Goal: Check status: Check status

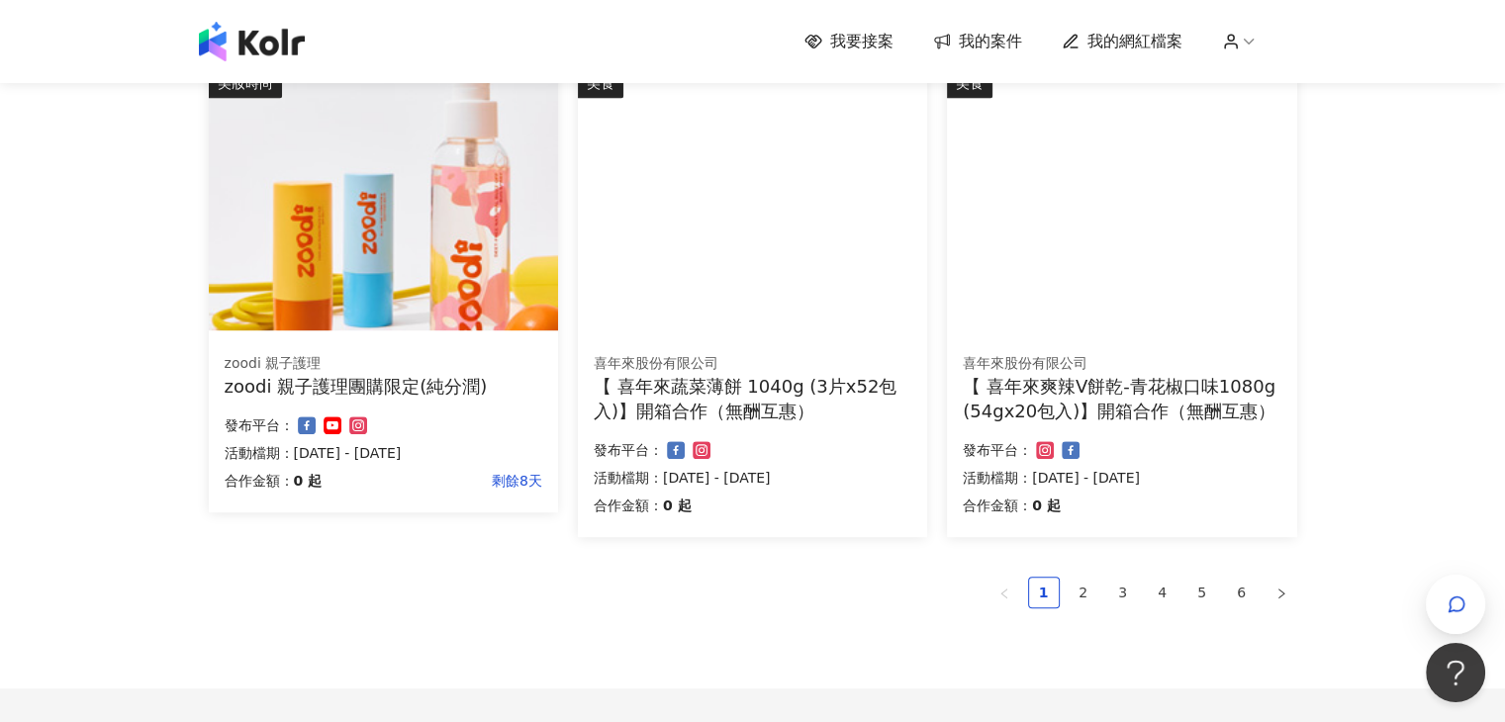
scroll to position [1203, 0]
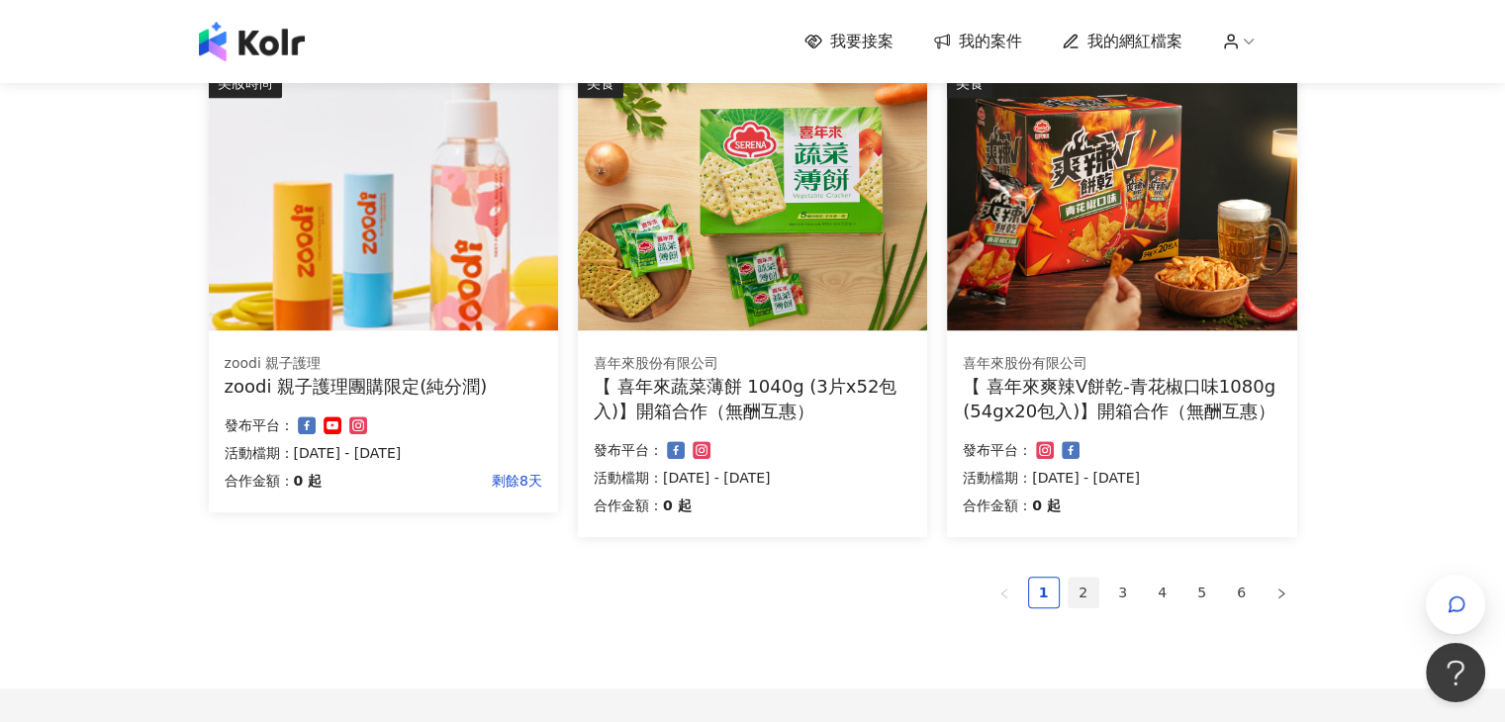
click at [1085, 591] on link "2" at bounding box center [1084, 593] width 30 height 30
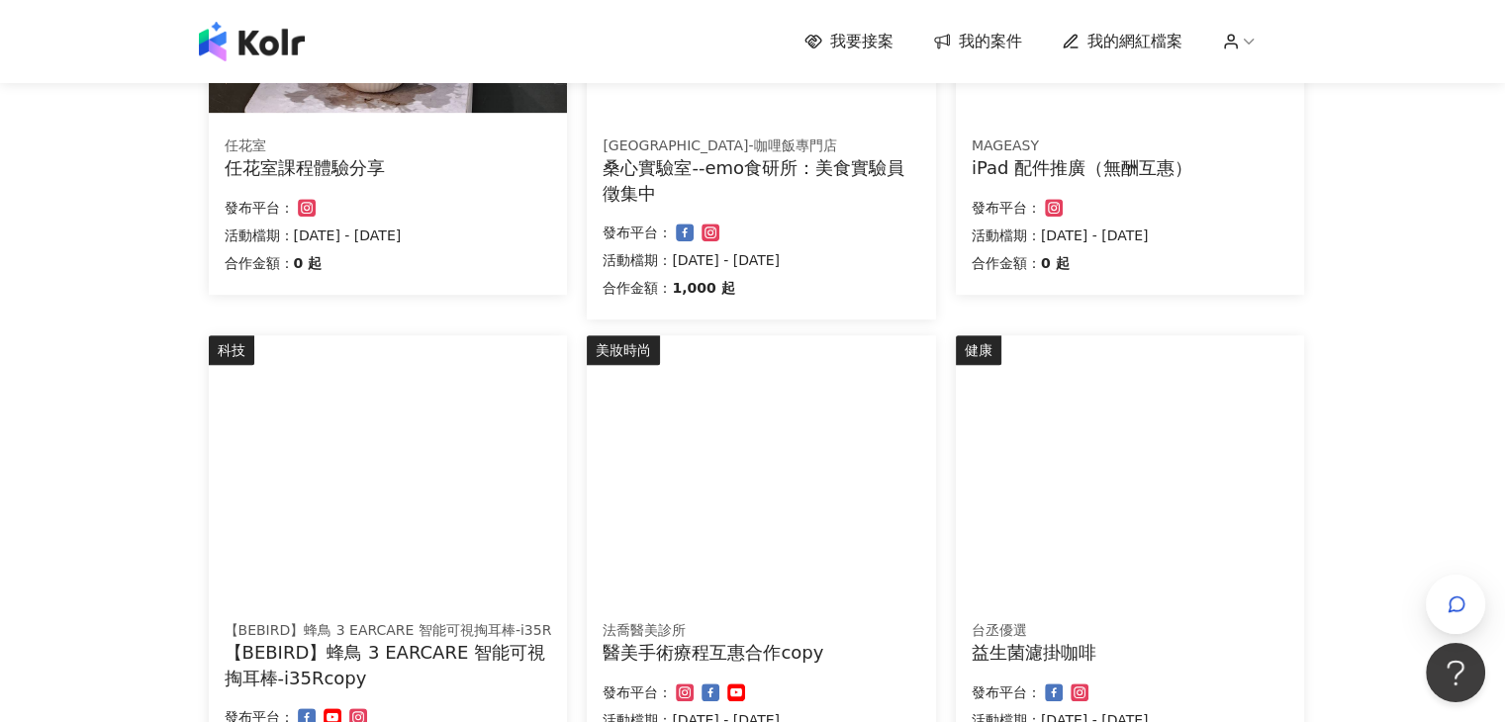
scroll to position [1365, 0]
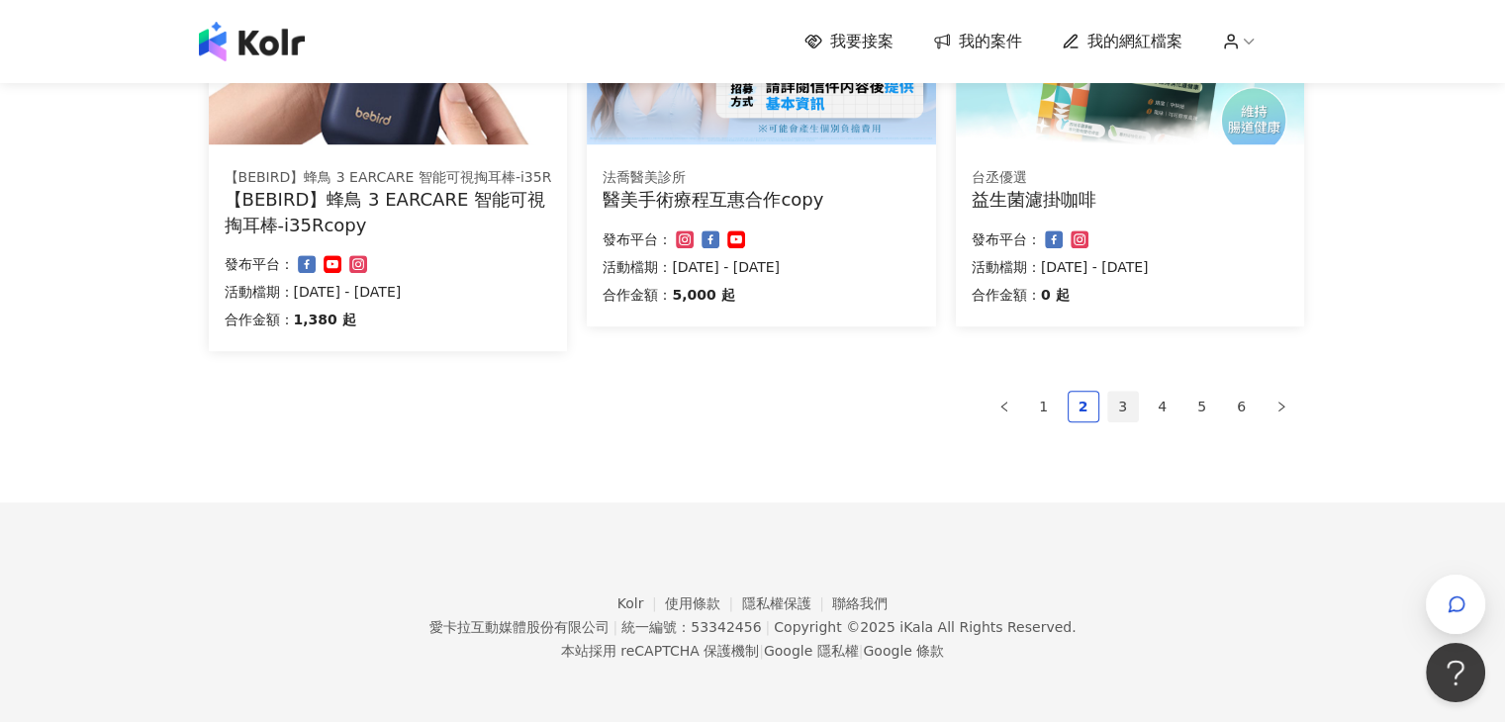
click at [1131, 400] on link "3" at bounding box center [1123, 407] width 30 height 30
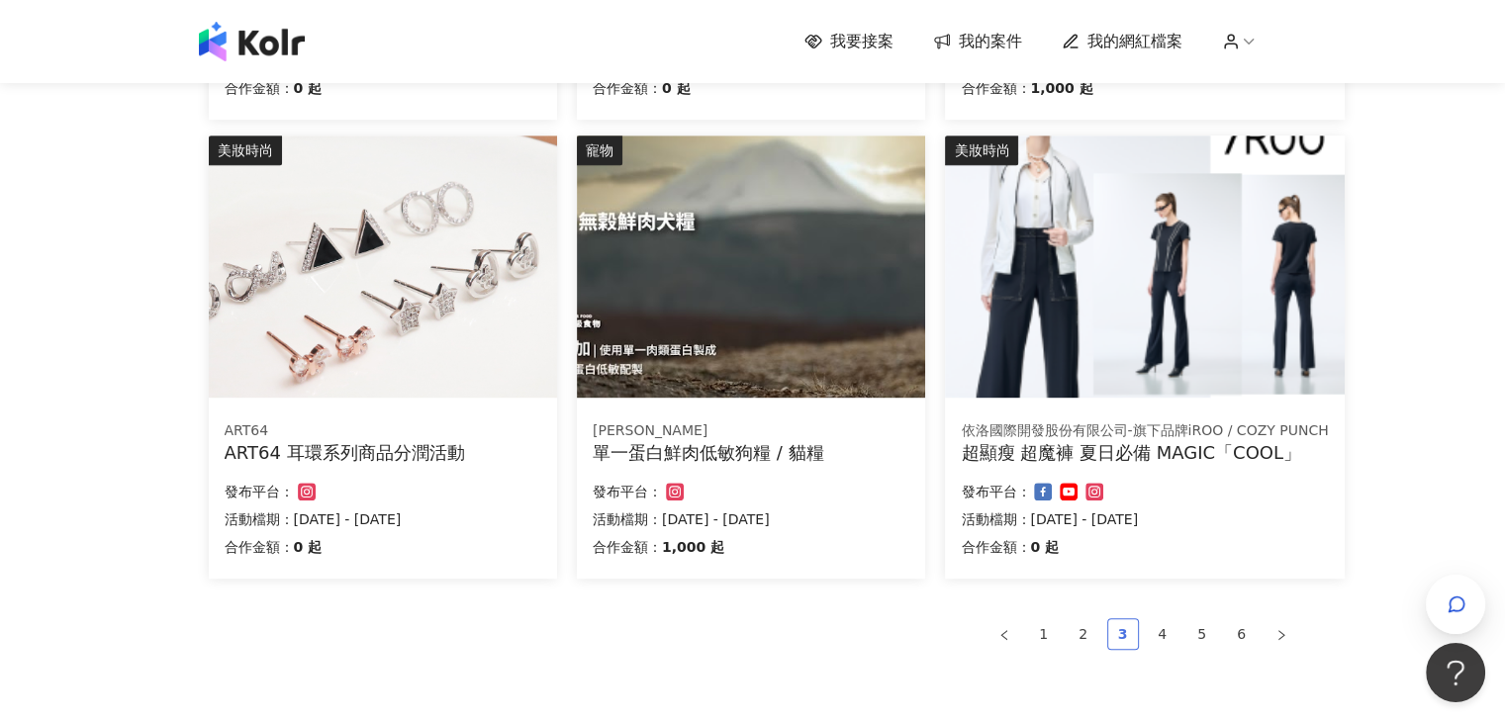
scroll to position [1314, 0]
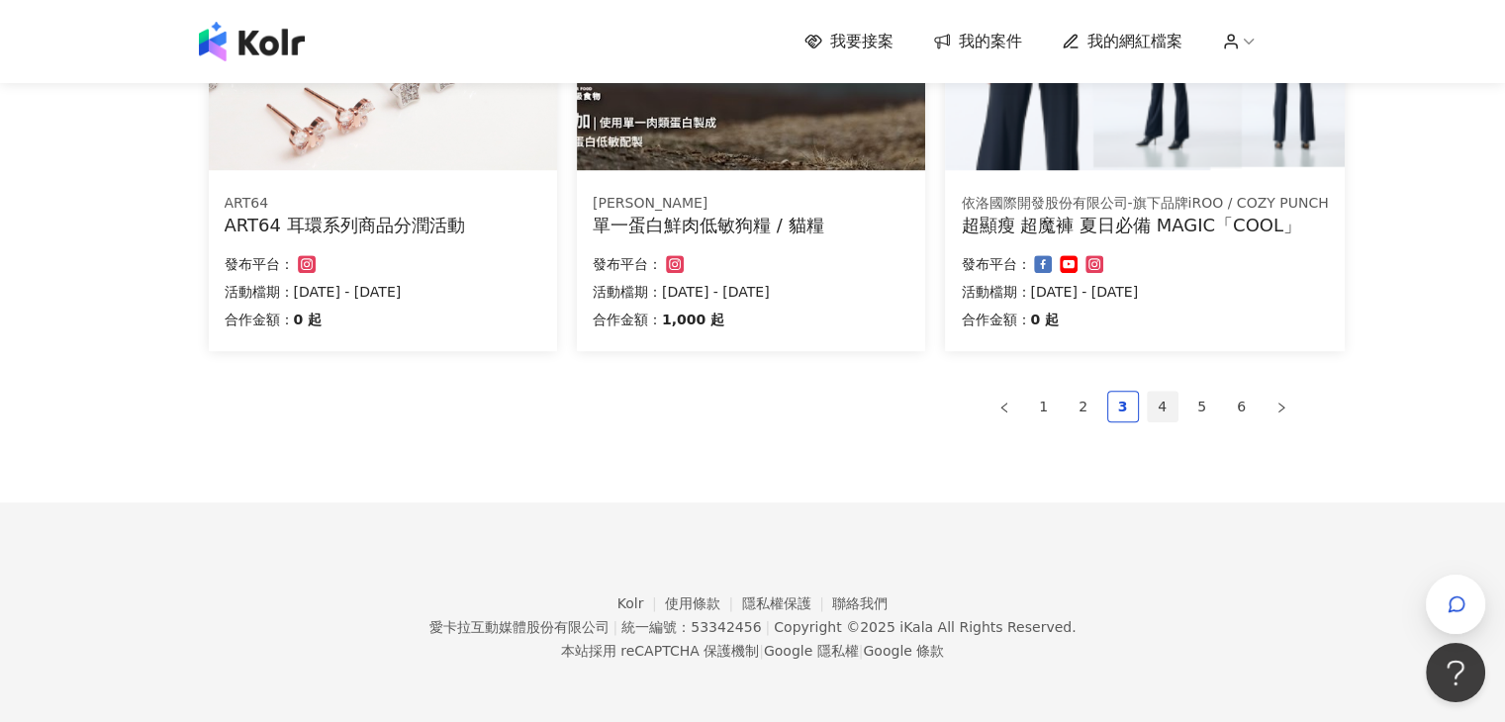
click at [1153, 410] on link "4" at bounding box center [1163, 407] width 30 height 30
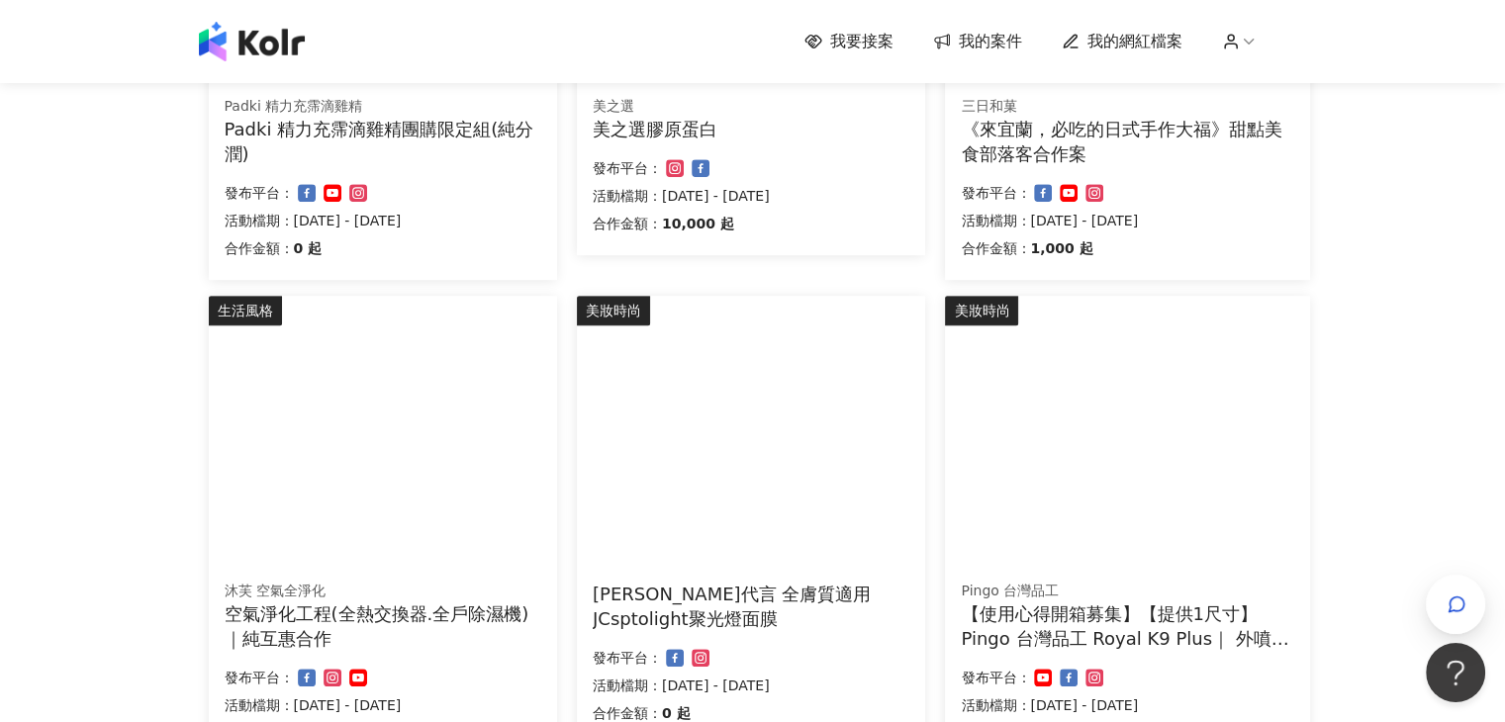
scroll to position [1389, 0]
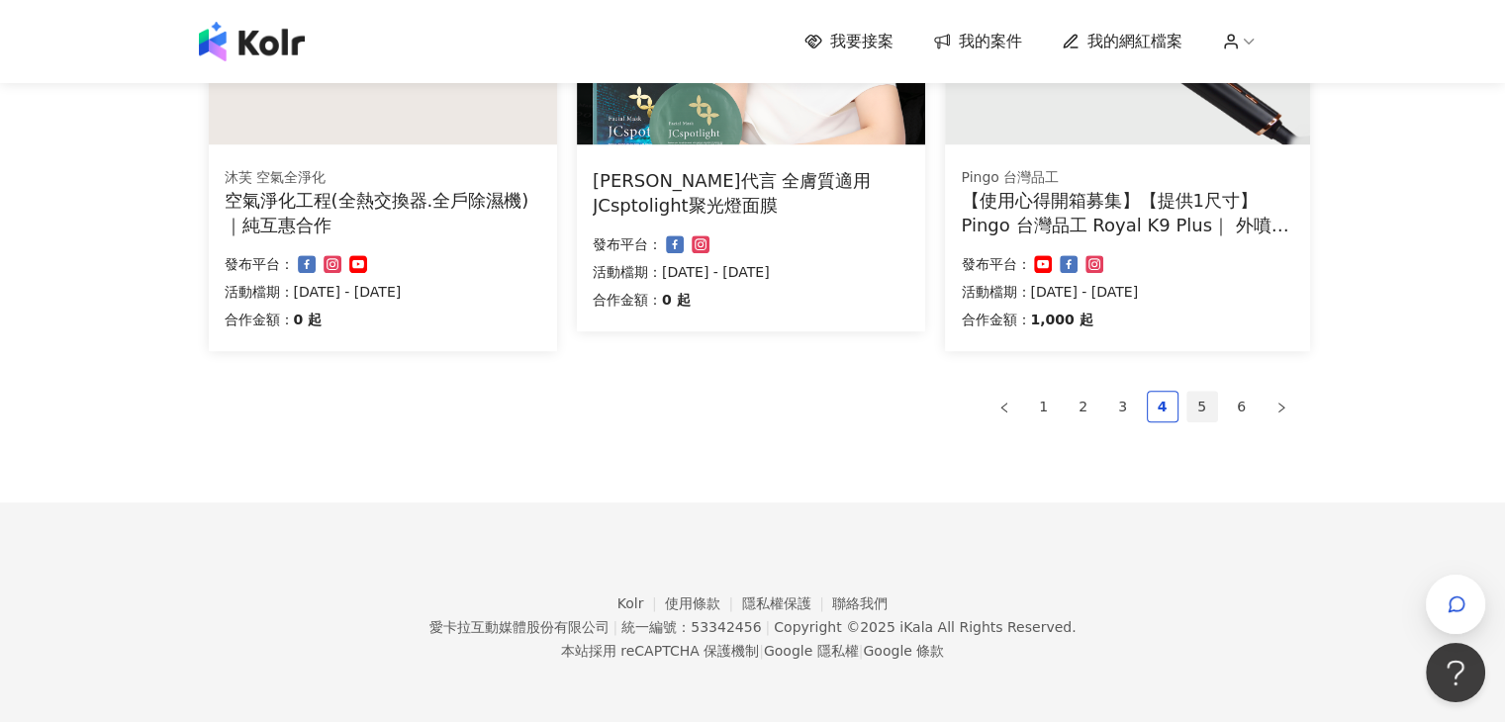
click at [1192, 414] on link "5" at bounding box center [1202, 407] width 30 height 30
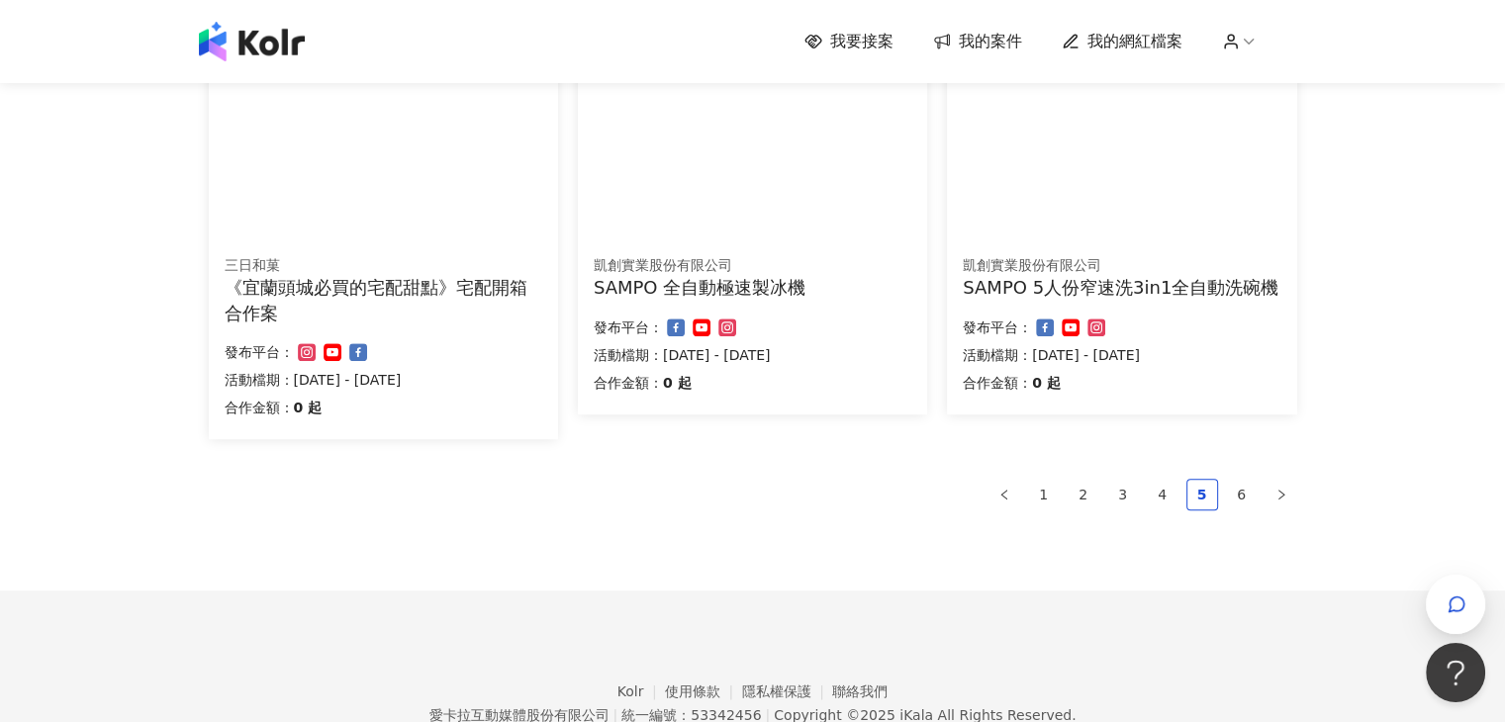
scroll to position [1365, 0]
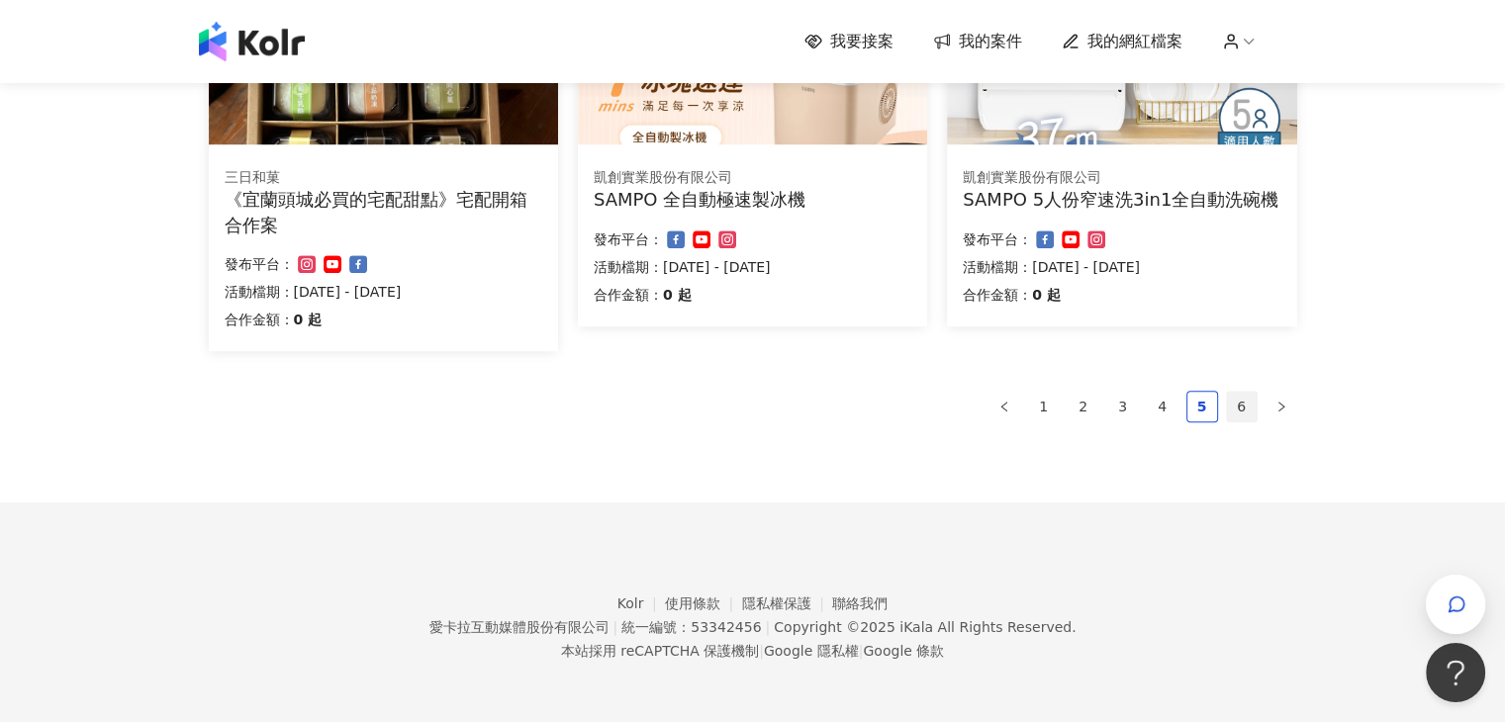
click at [1239, 406] on link "6" at bounding box center [1242, 407] width 30 height 30
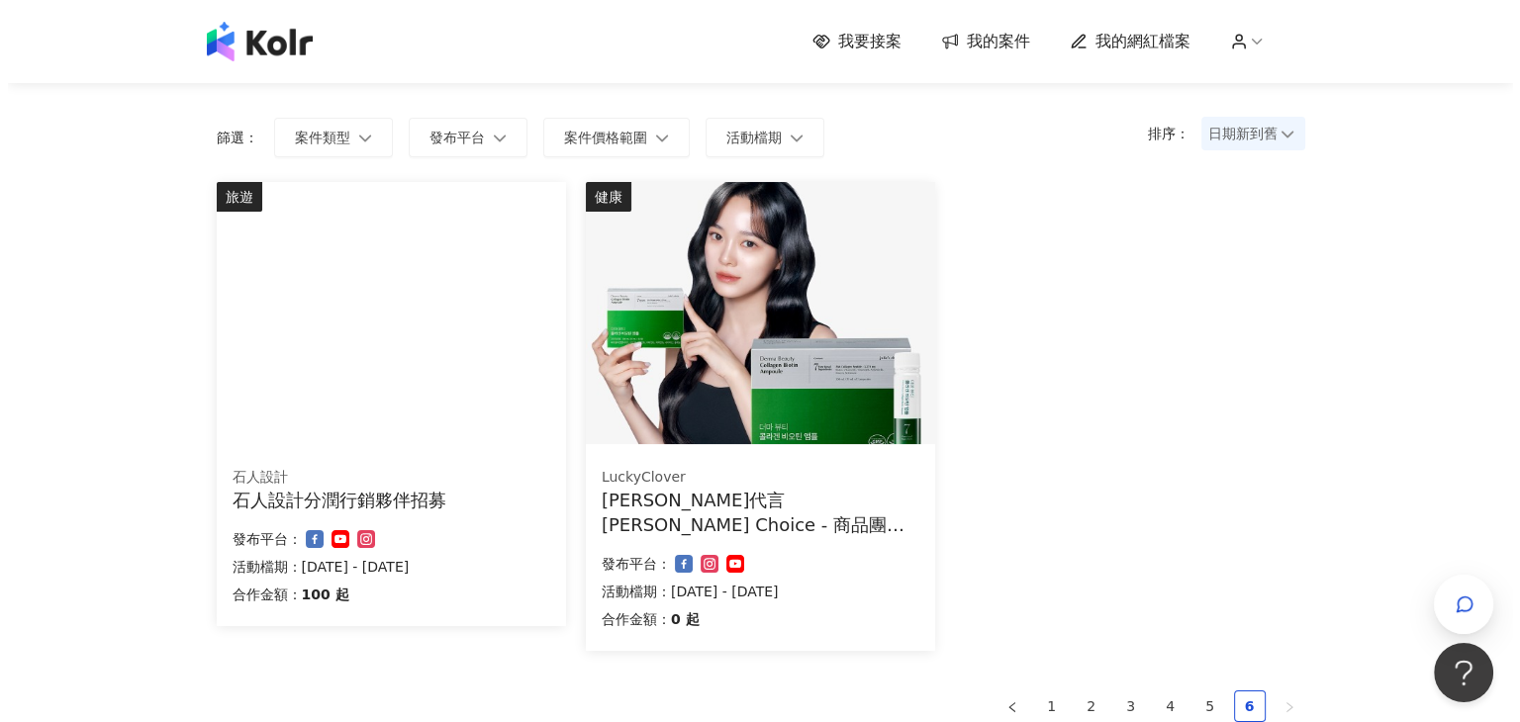
scroll to position [0, 0]
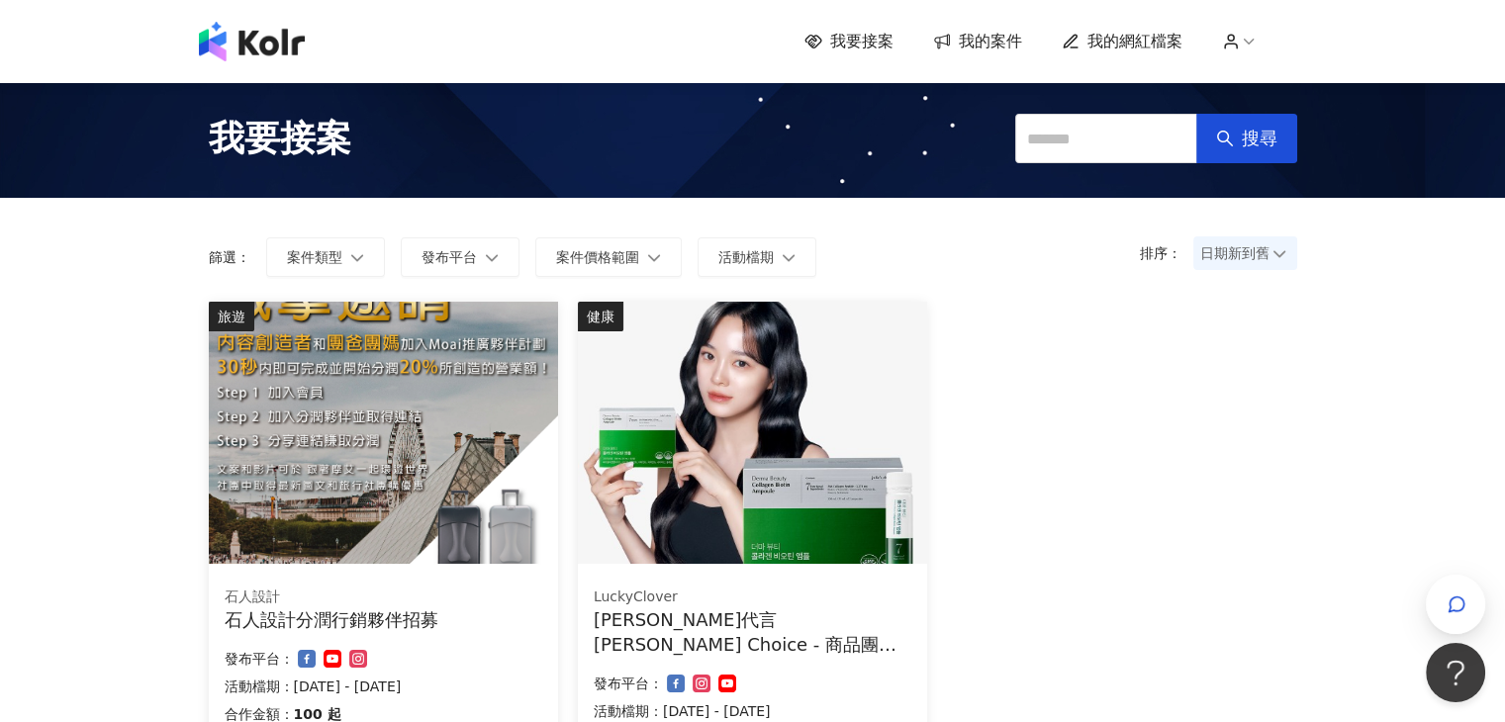
click at [985, 51] on span "我的案件" at bounding box center [990, 42] width 63 height 22
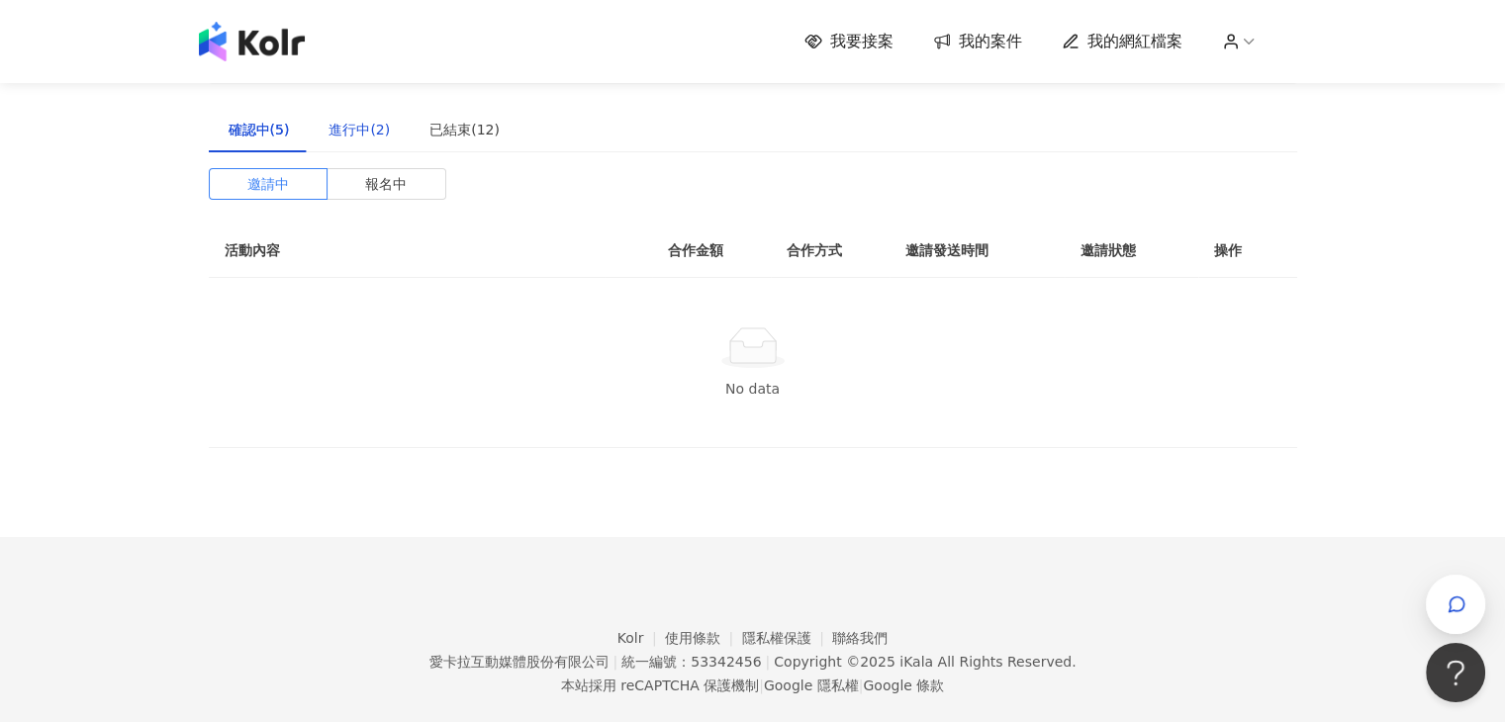
click at [377, 140] on div "進行中(2)" at bounding box center [359, 130] width 61 height 22
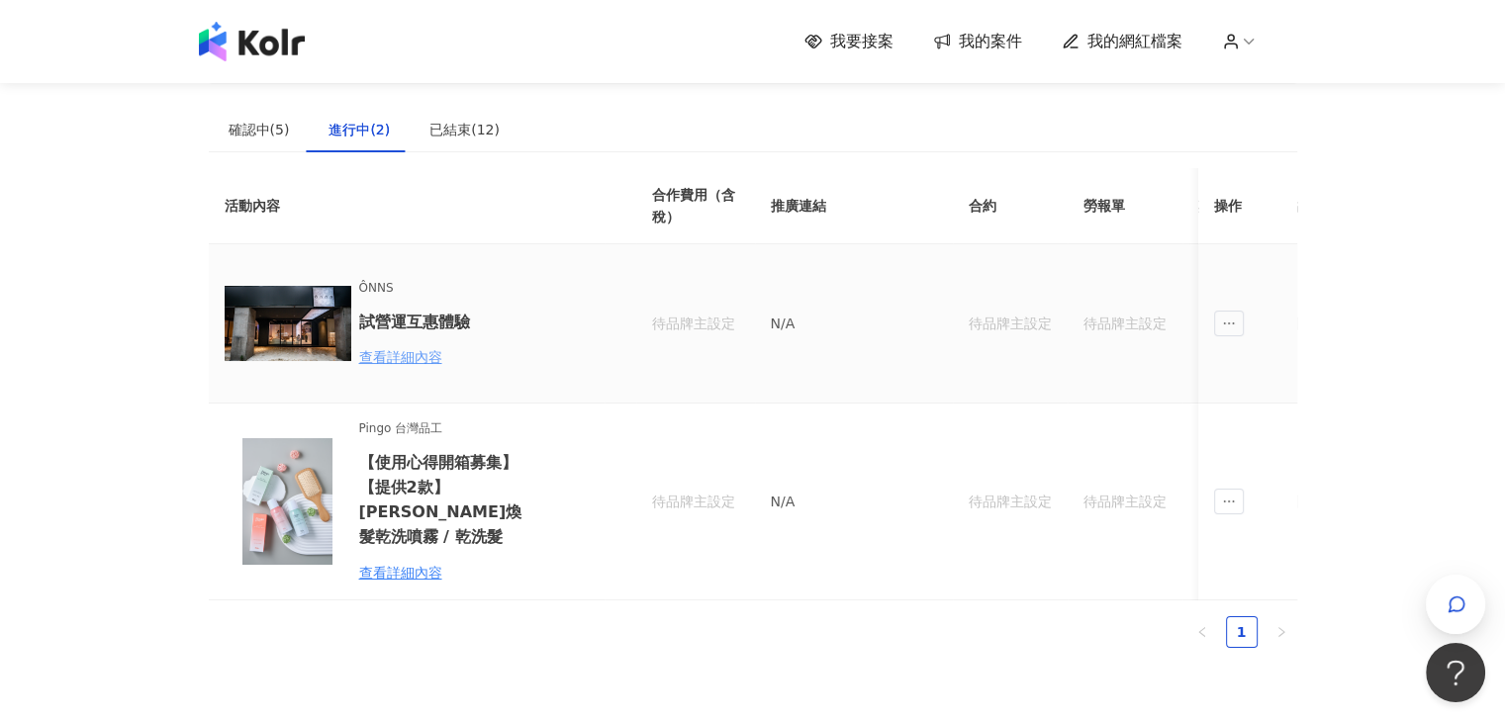
click at [399, 353] on div "查看詳細內容" at bounding box center [445, 357] width 173 height 22
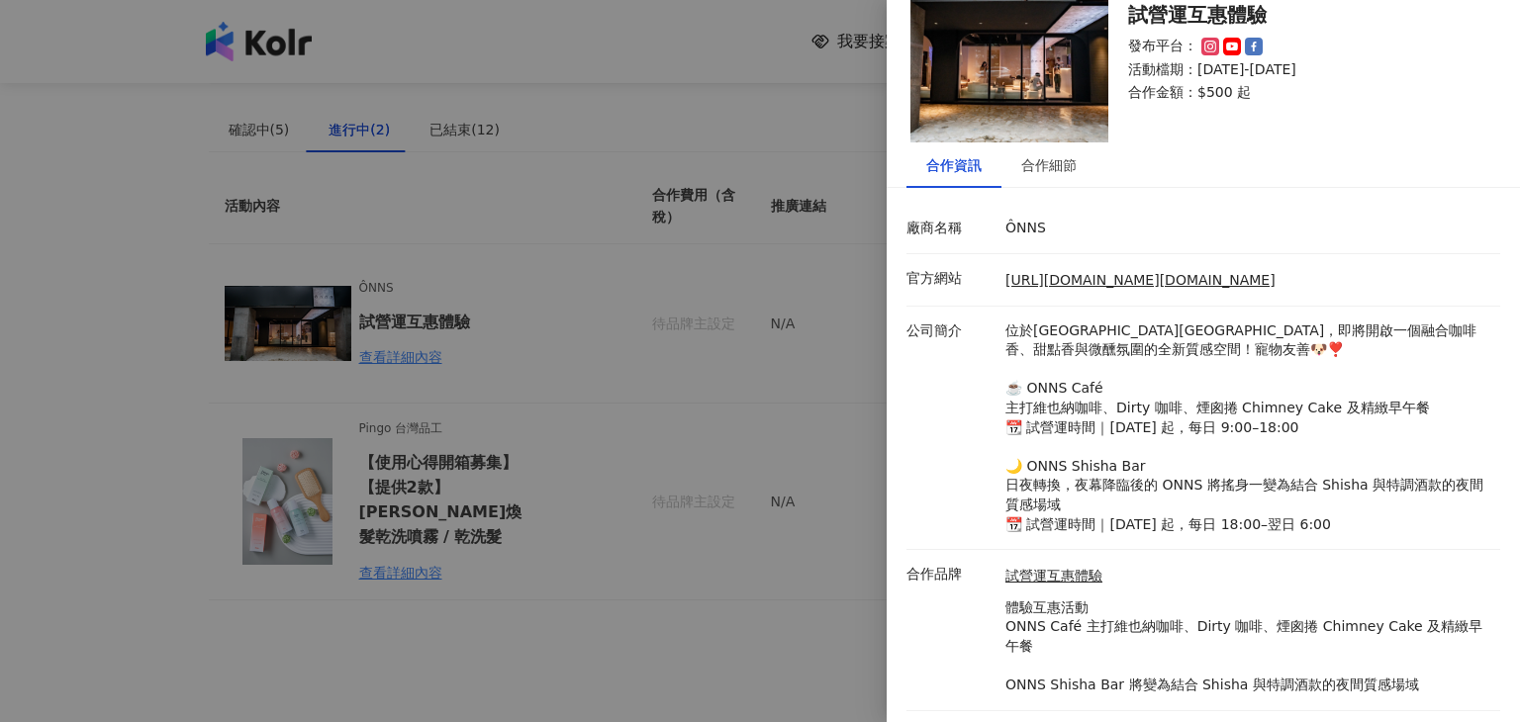
scroll to position [116, 0]
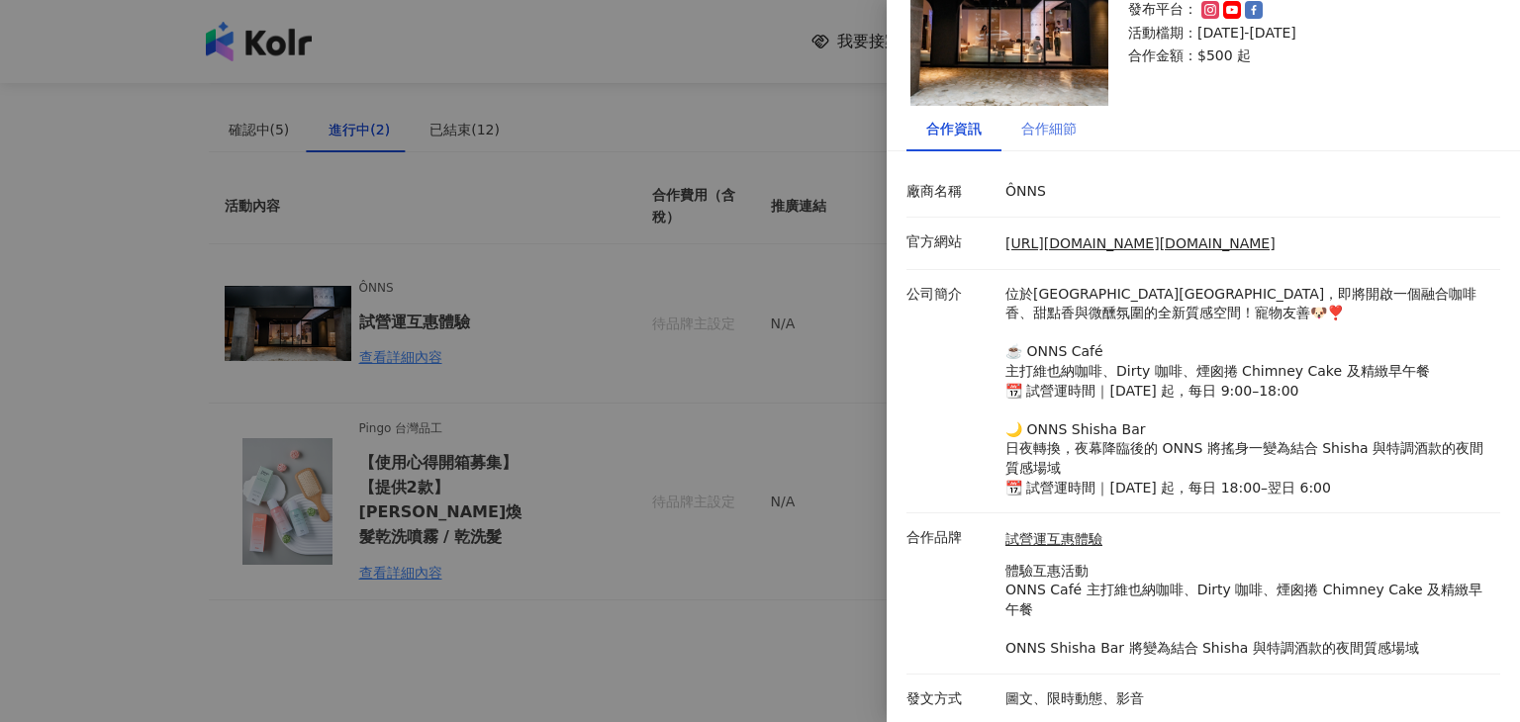
click at [1040, 141] on div "合作細節" at bounding box center [1048, 129] width 95 height 46
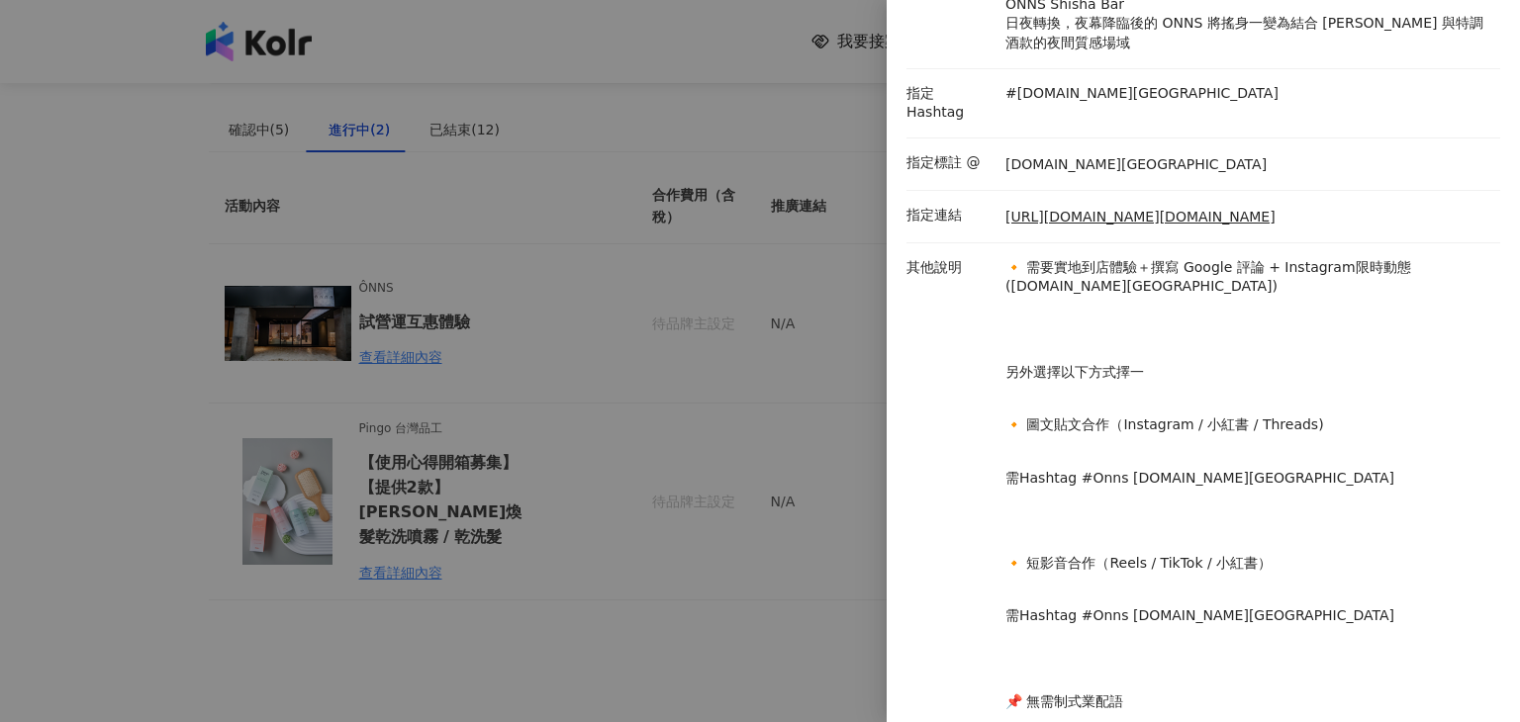
scroll to position [380, 0]
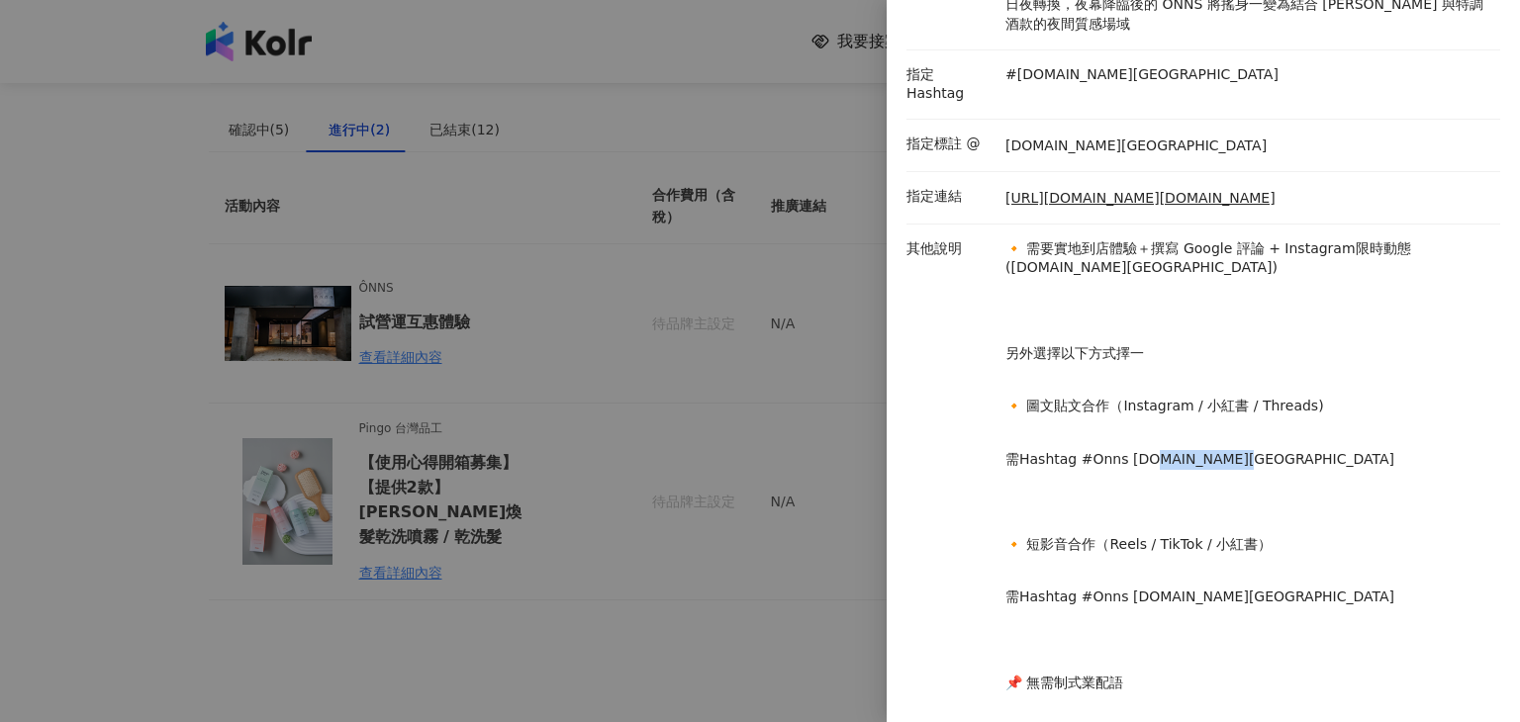
drag, startPoint x: 1159, startPoint y: 444, endPoint x: 1239, endPoint y: 445, distance: 80.2
click at [1239, 450] on p "需Hashtag #Onns [DOMAIN_NAME][GEOGRAPHIC_DATA]" at bounding box center [1247, 460] width 485 height 20
copy p "[DOMAIN_NAME][GEOGRAPHIC_DATA]"
